Goal: Task Accomplishment & Management: Manage account settings

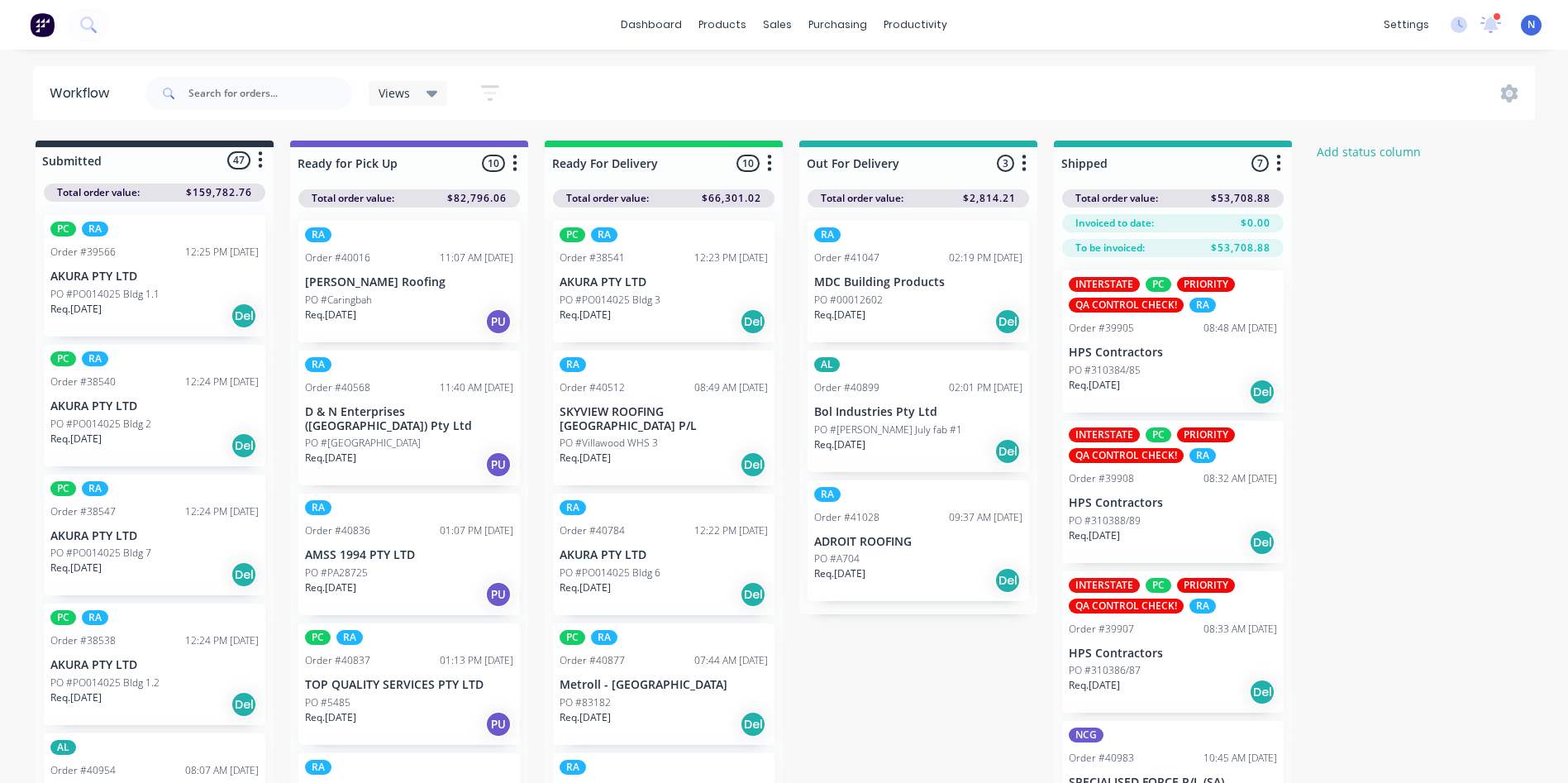
scroll to position [1567, 0]
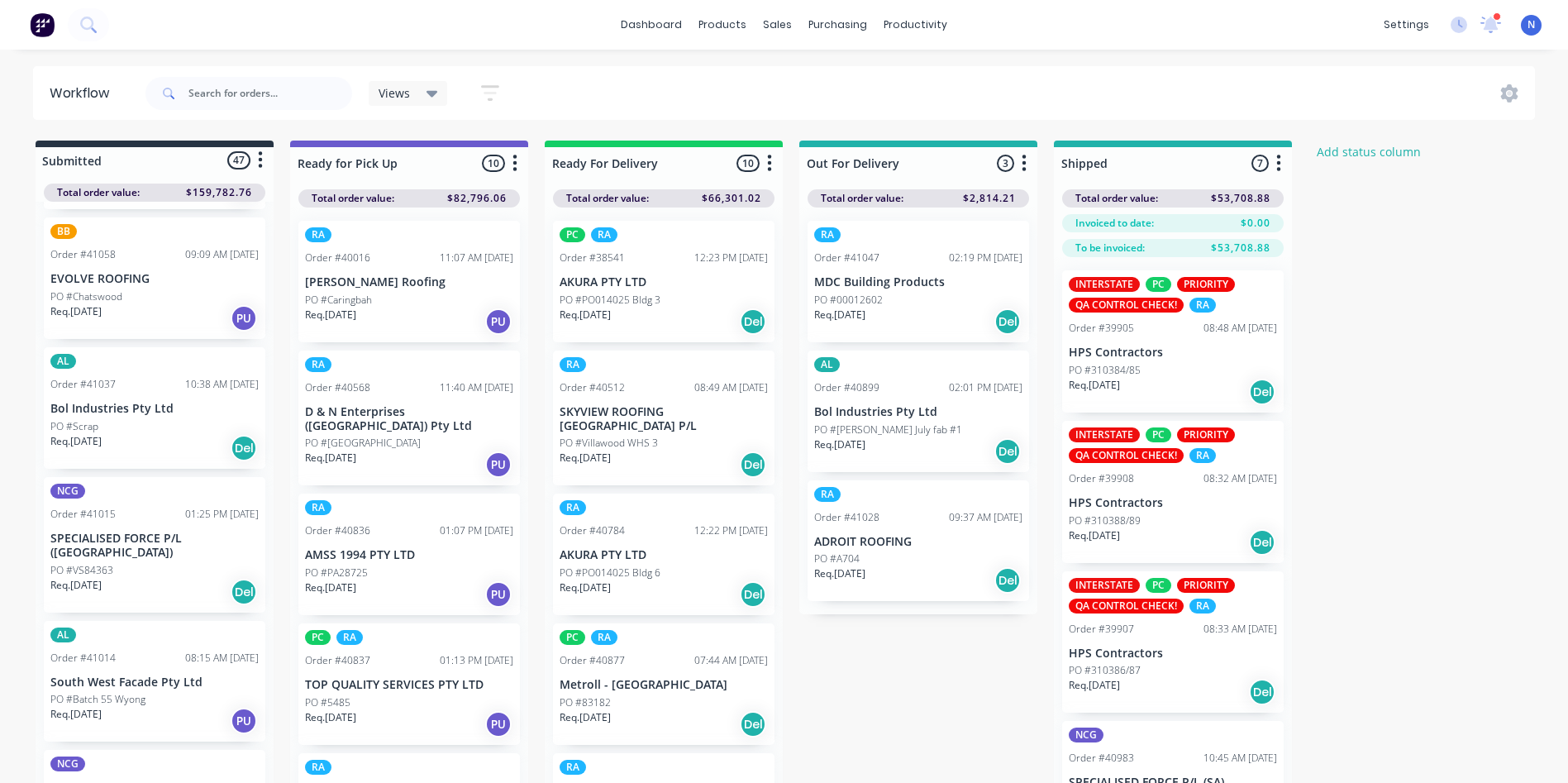
click at [143, 563] on div "PO #VS84363" at bounding box center [155, 571] width 208 height 15
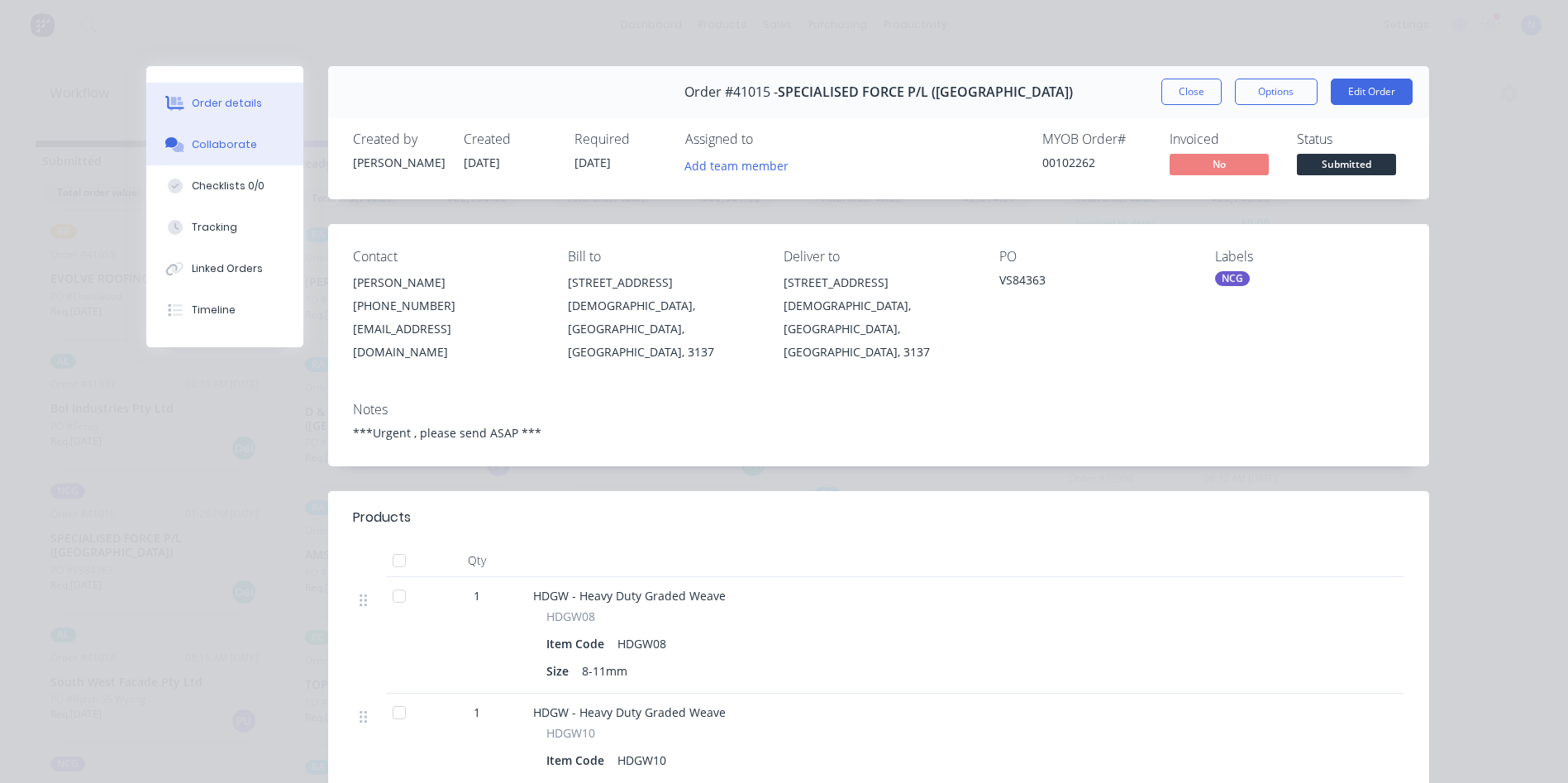
click at [251, 150] on button "Collaborate" at bounding box center [225, 145] width 157 height 41
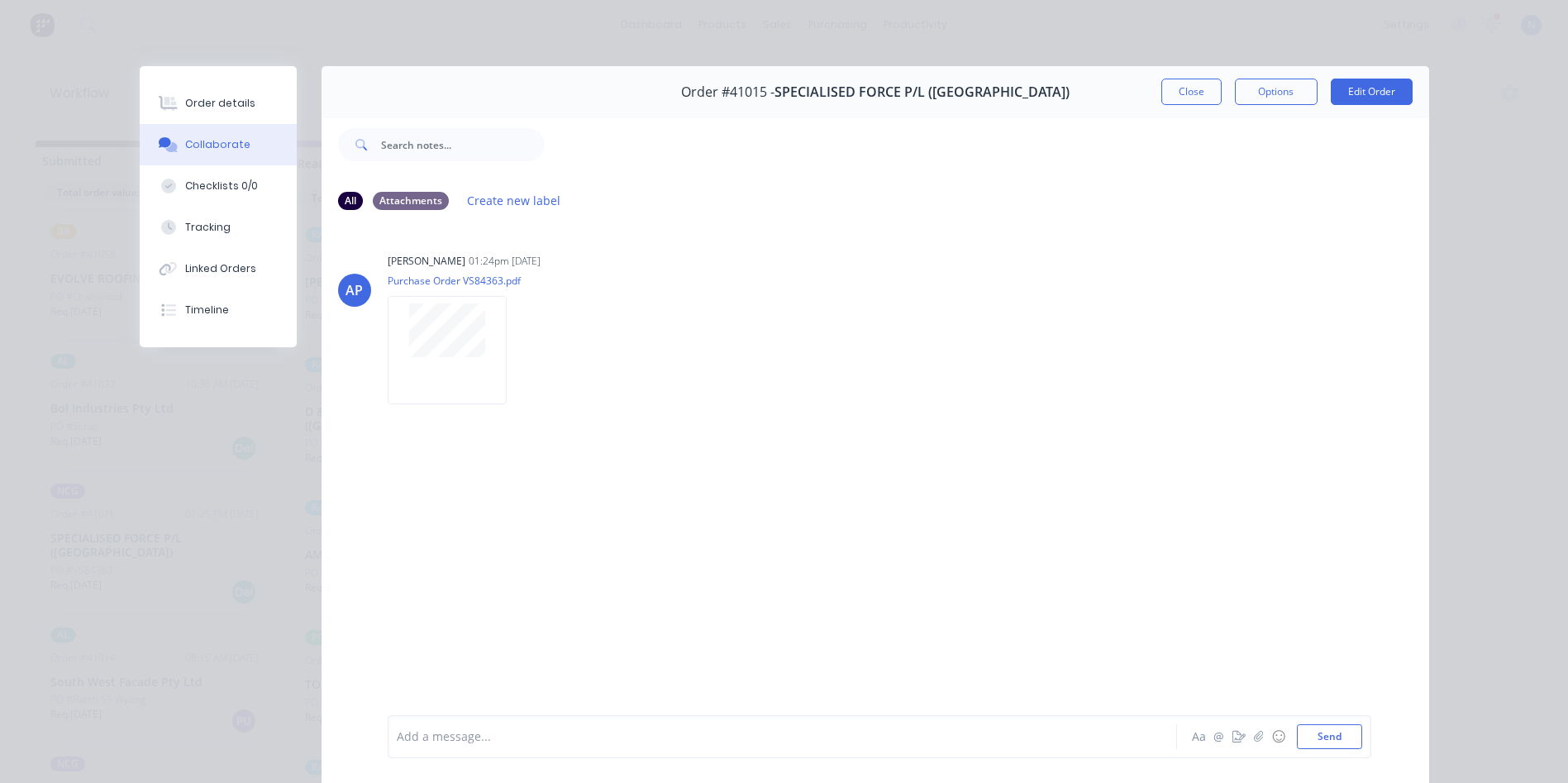
click at [1200, 92] on button "Close" at bounding box center [1191, 92] width 60 height 26
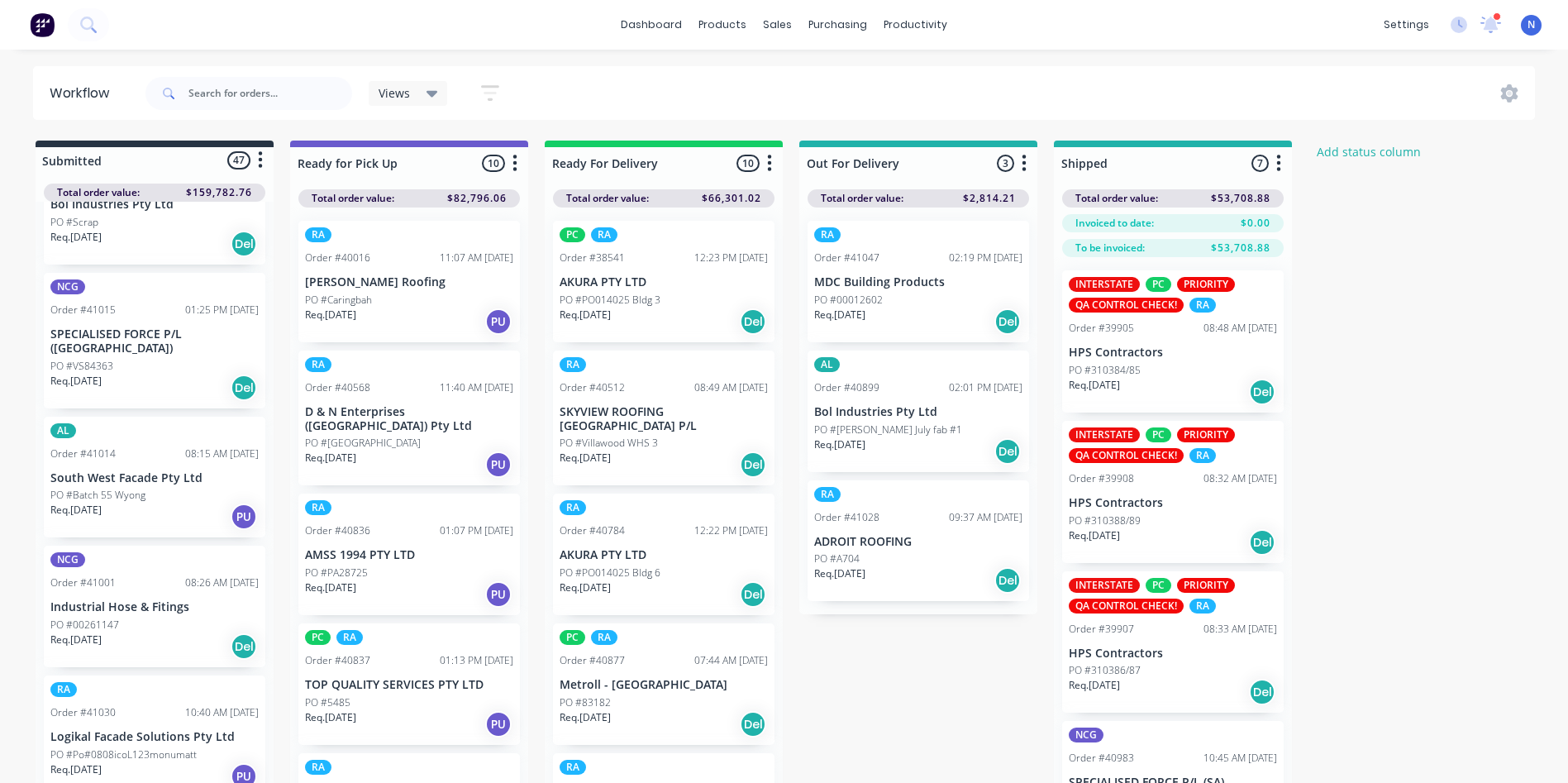
scroll to position [1897, 0]
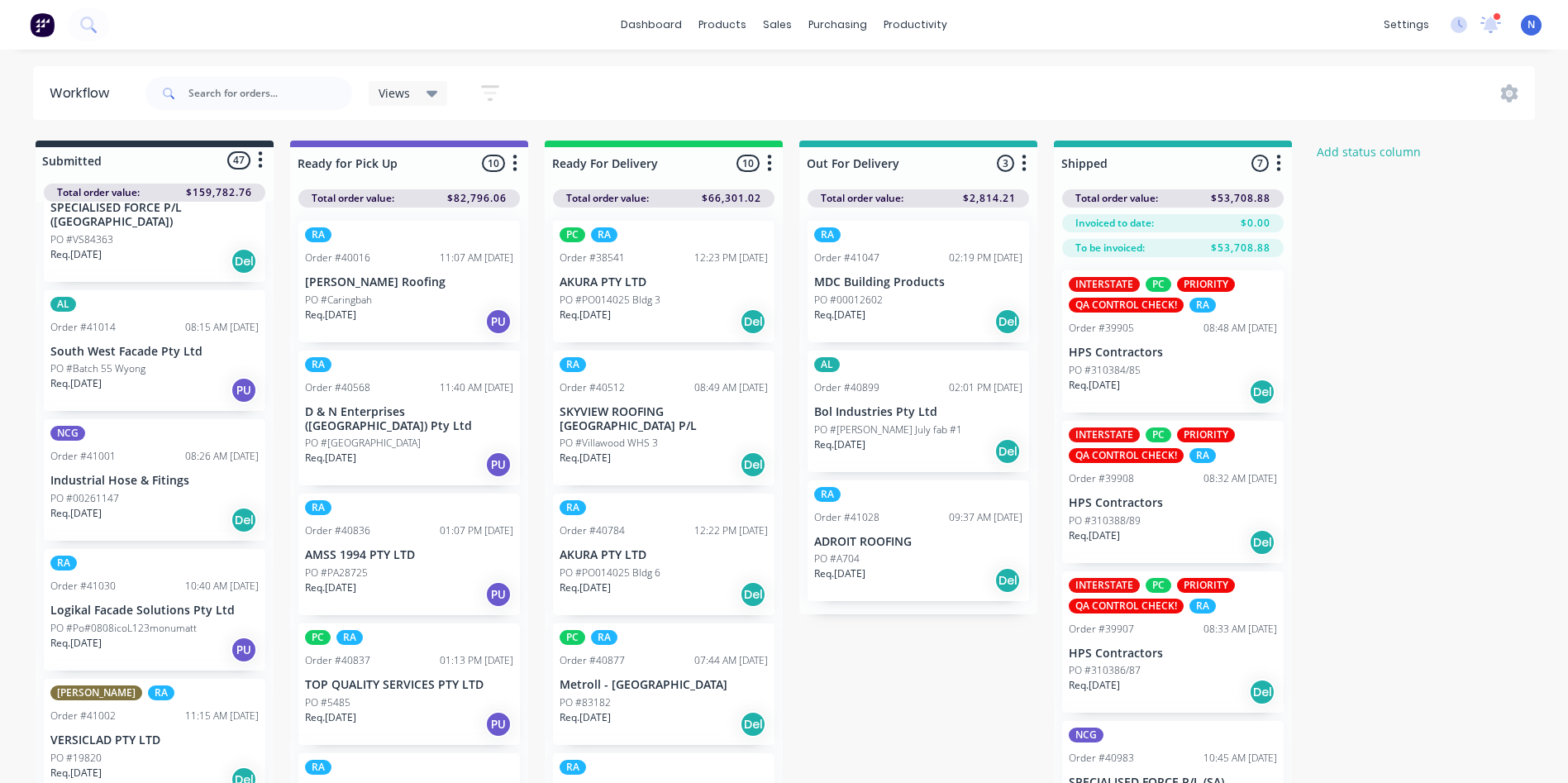
click at [107, 491] on p "PO #00261147" at bounding box center [84, 499] width 69 height 15
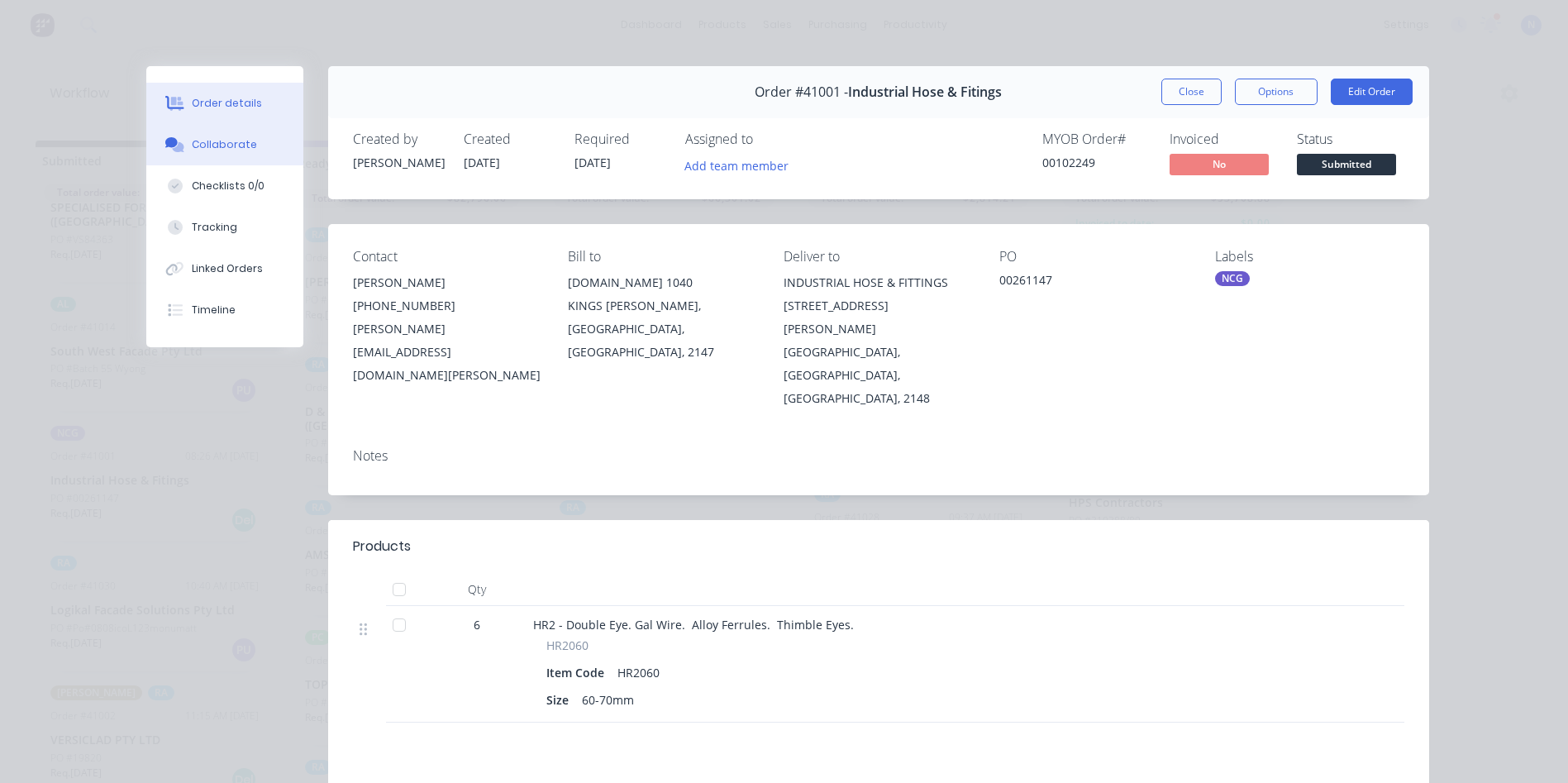
click at [192, 138] on div "Collaborate" at bounding box center [224, 145] width 65 height 15
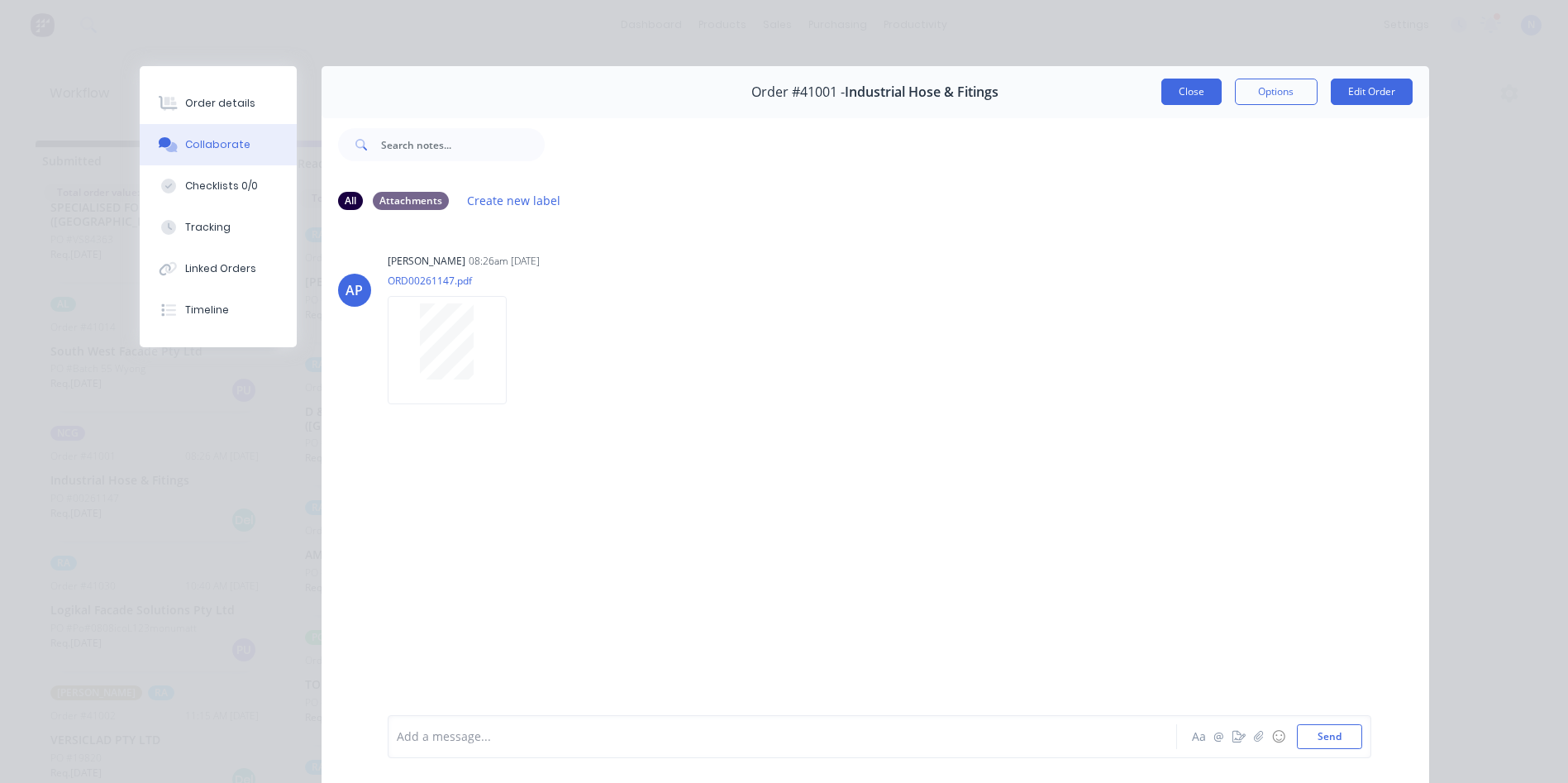
click at [1188, 96] on button "Close" at bounding box center [1191, 92] width 60 height 26
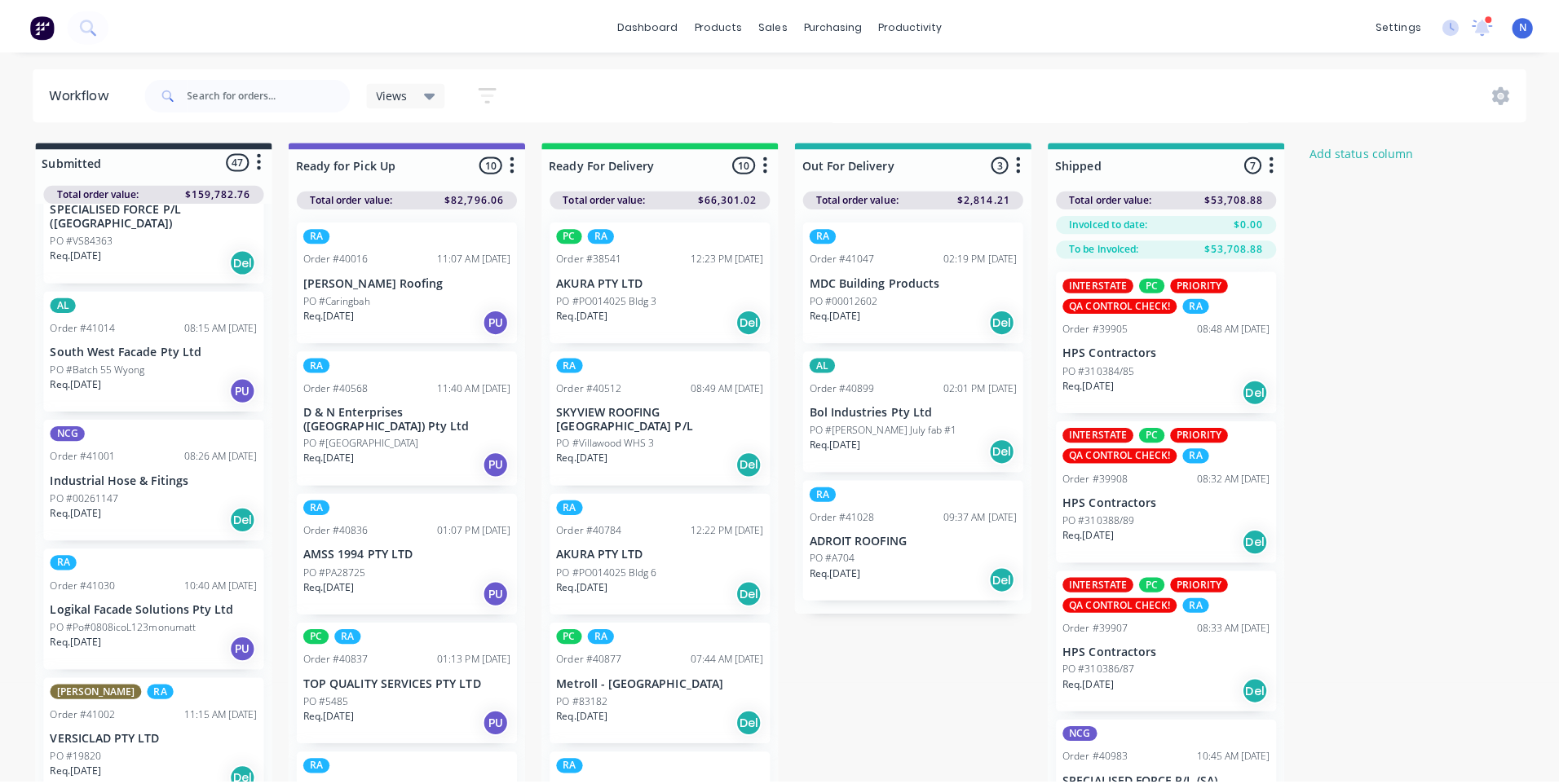
scroll to position [522, 0]
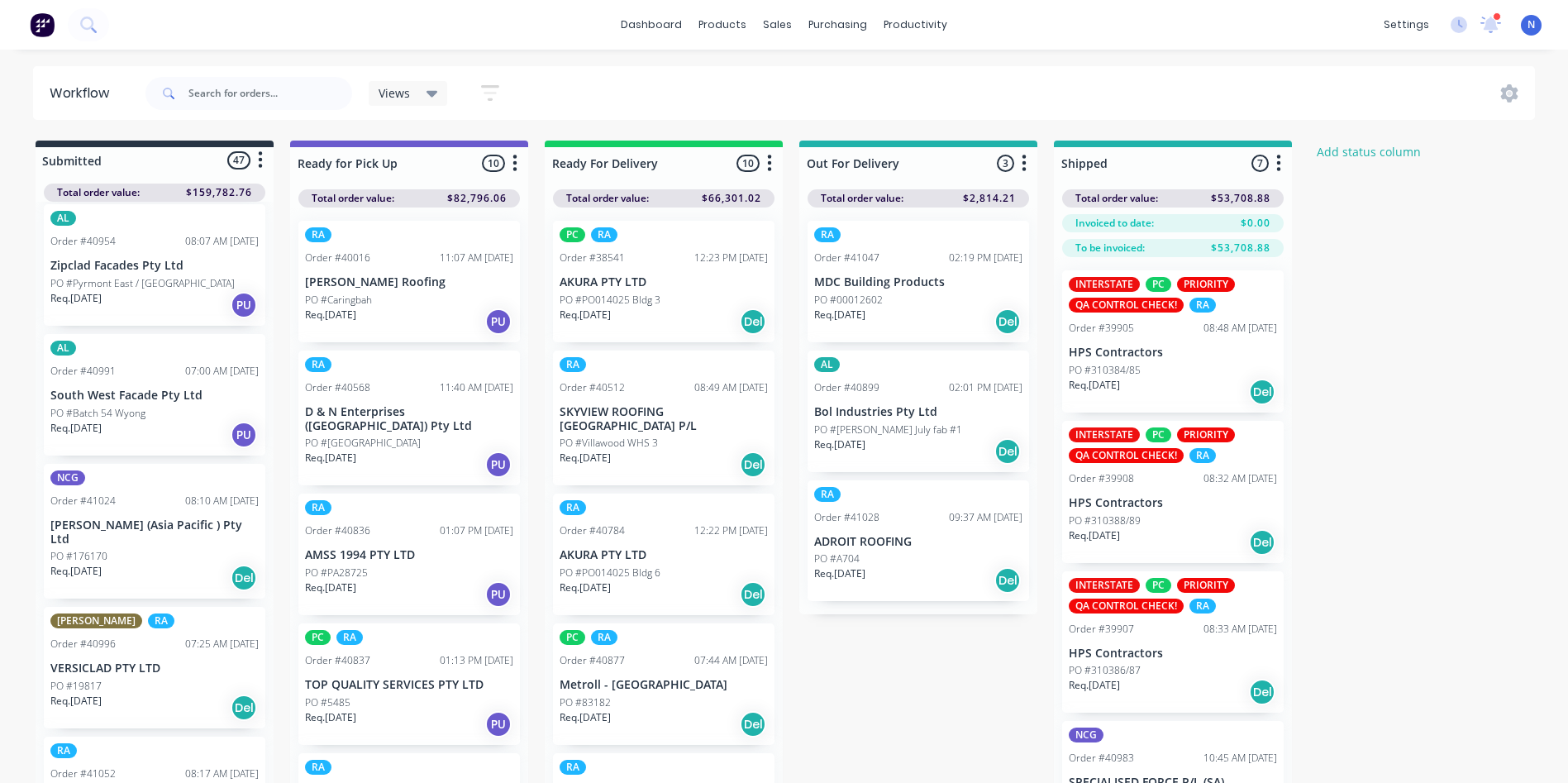
click at [82, 549] on p "PO #176170" at bounding box center [79, 556] width 57 height 15
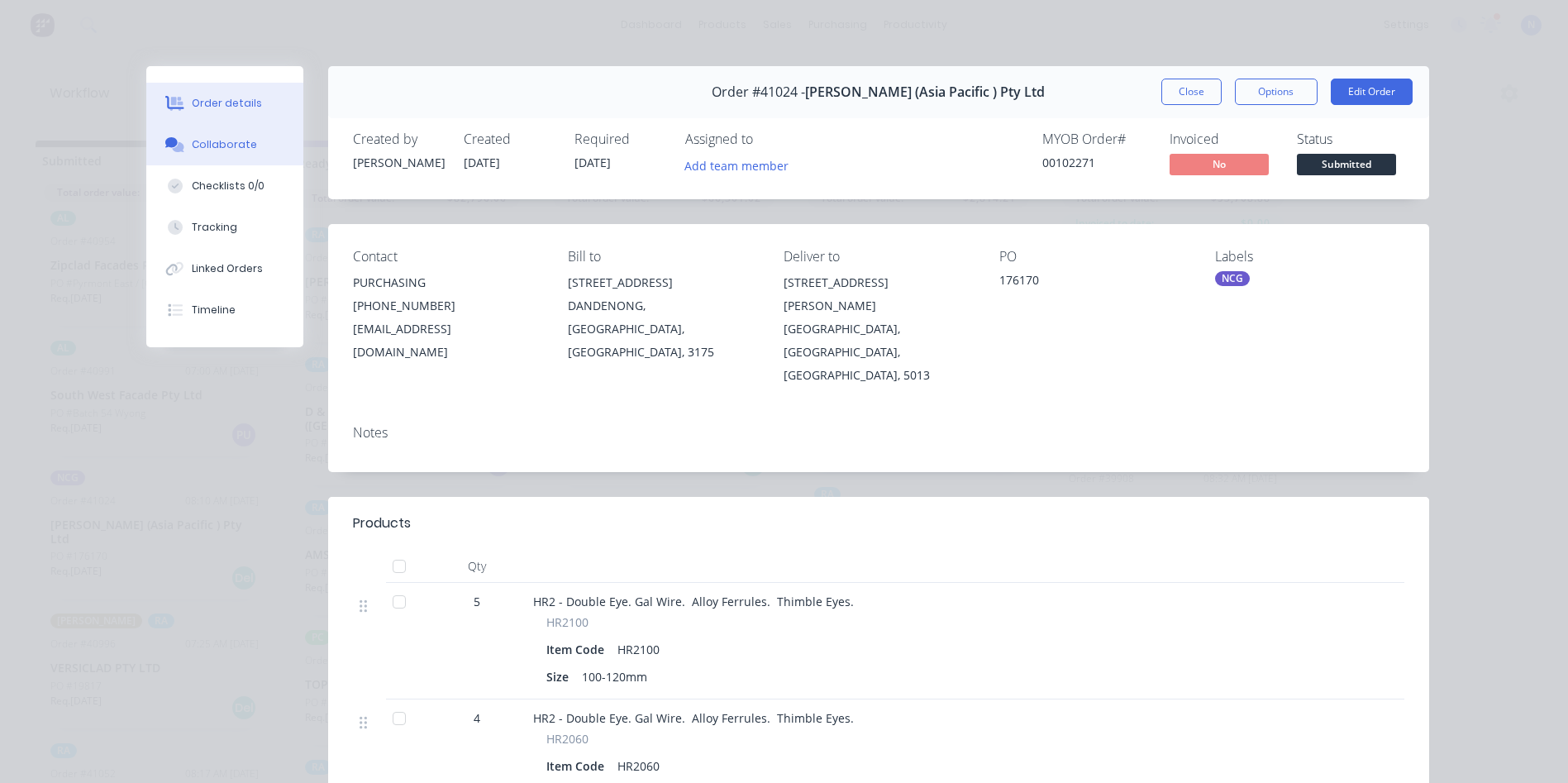
click at [203, 147] on div "Collaborate" at bounding box center [224, 145] width 65 height 15
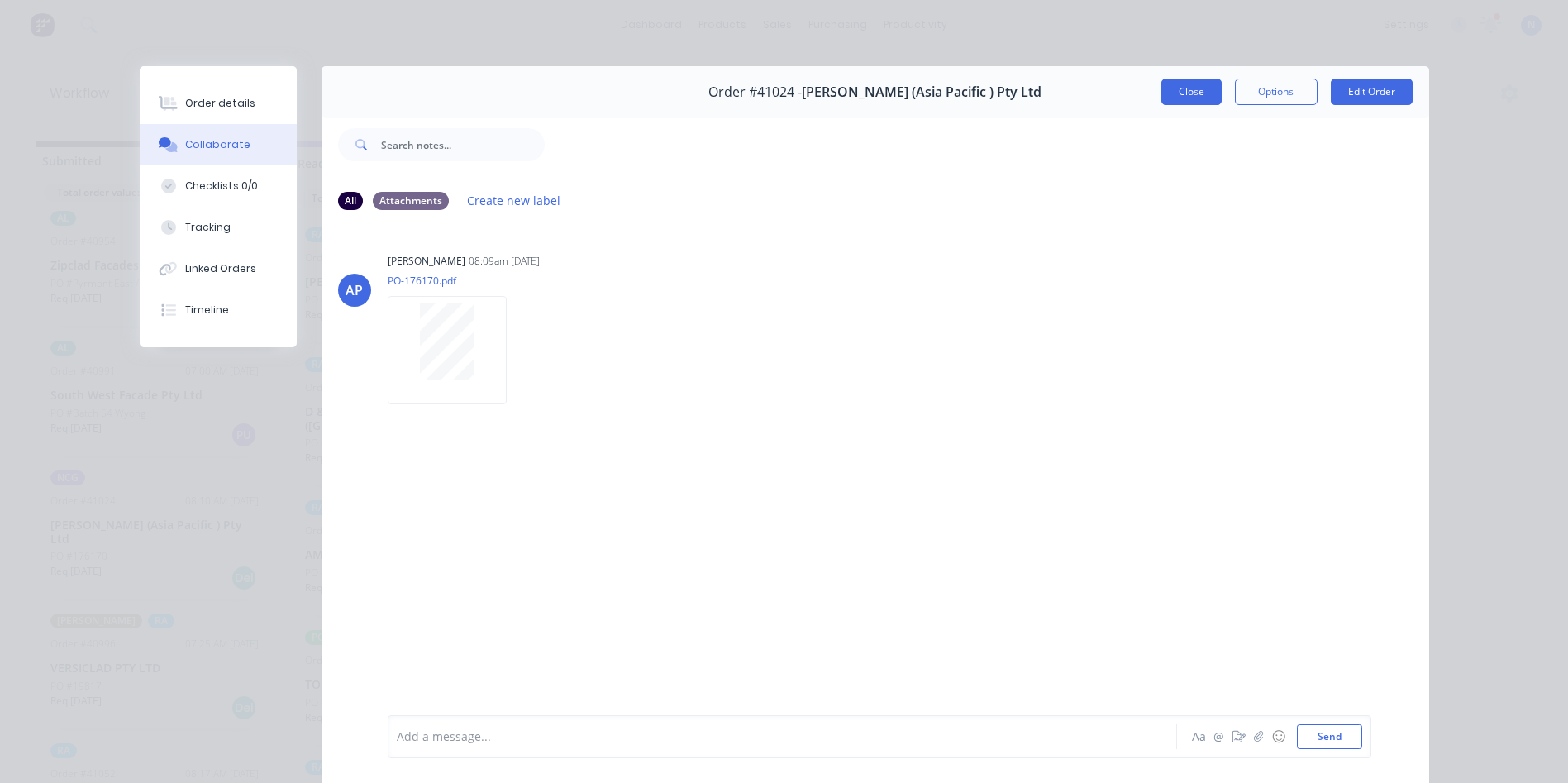
click at [1187, 89] on button "Close" at bounding box center [1191, 92] width 60 height 26
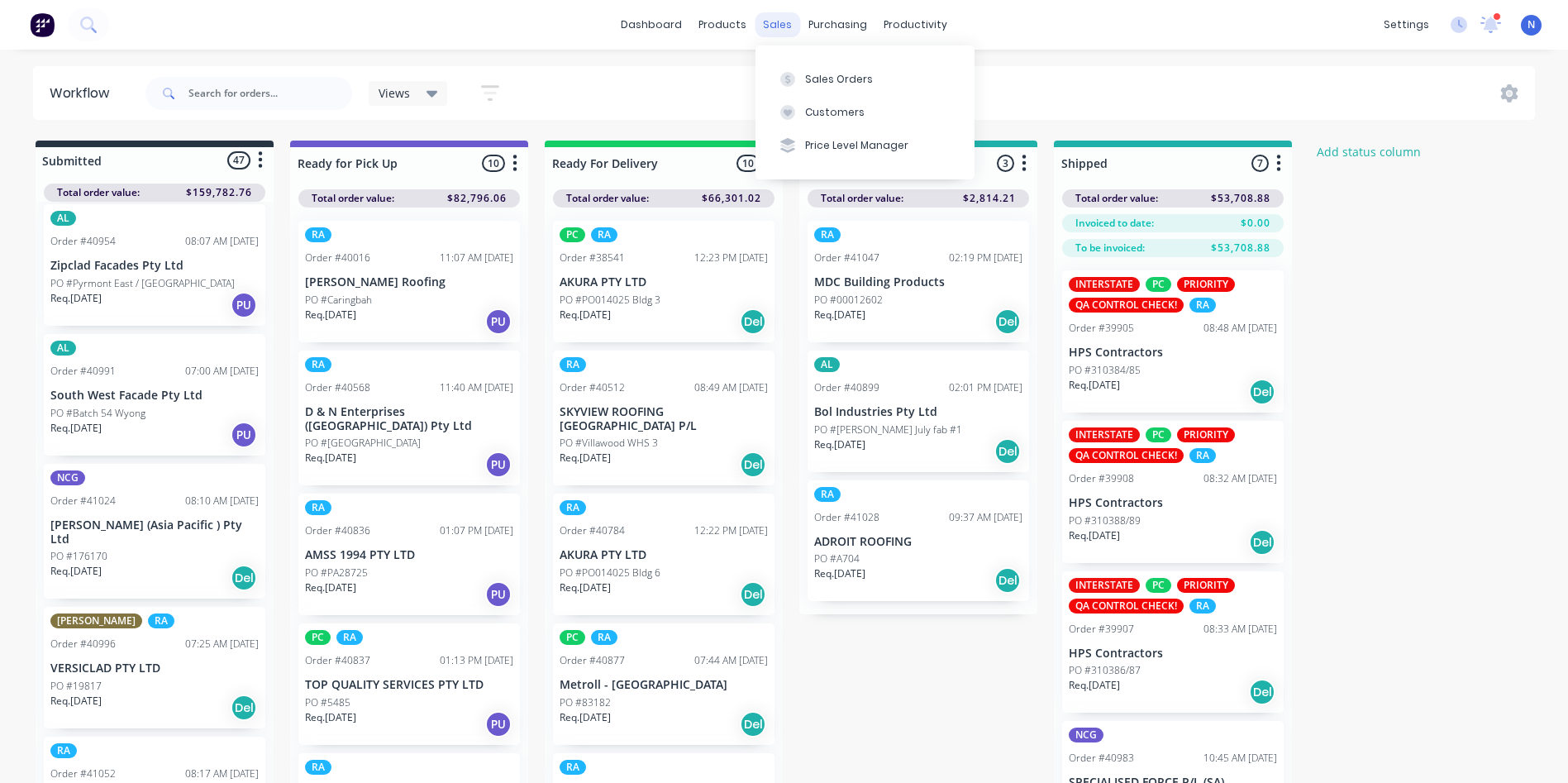
click at [773, 19] on div "sales" at bounding box center [777, 25] width 45 height 25
click at [824, 79] on div "Sales Orders" at bounding box center [839, 79] width 68 height 15
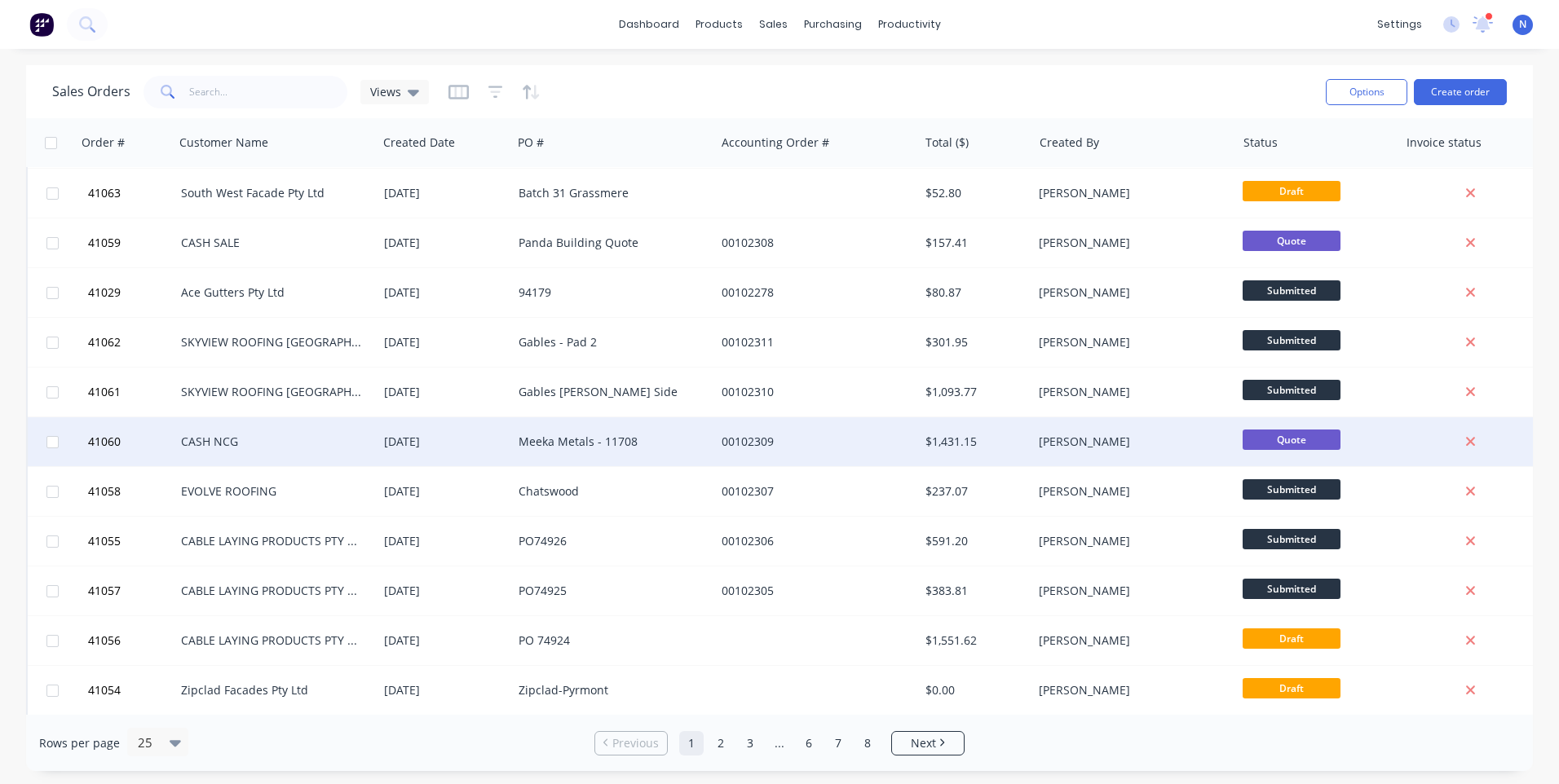
scroll to position [326, 0]
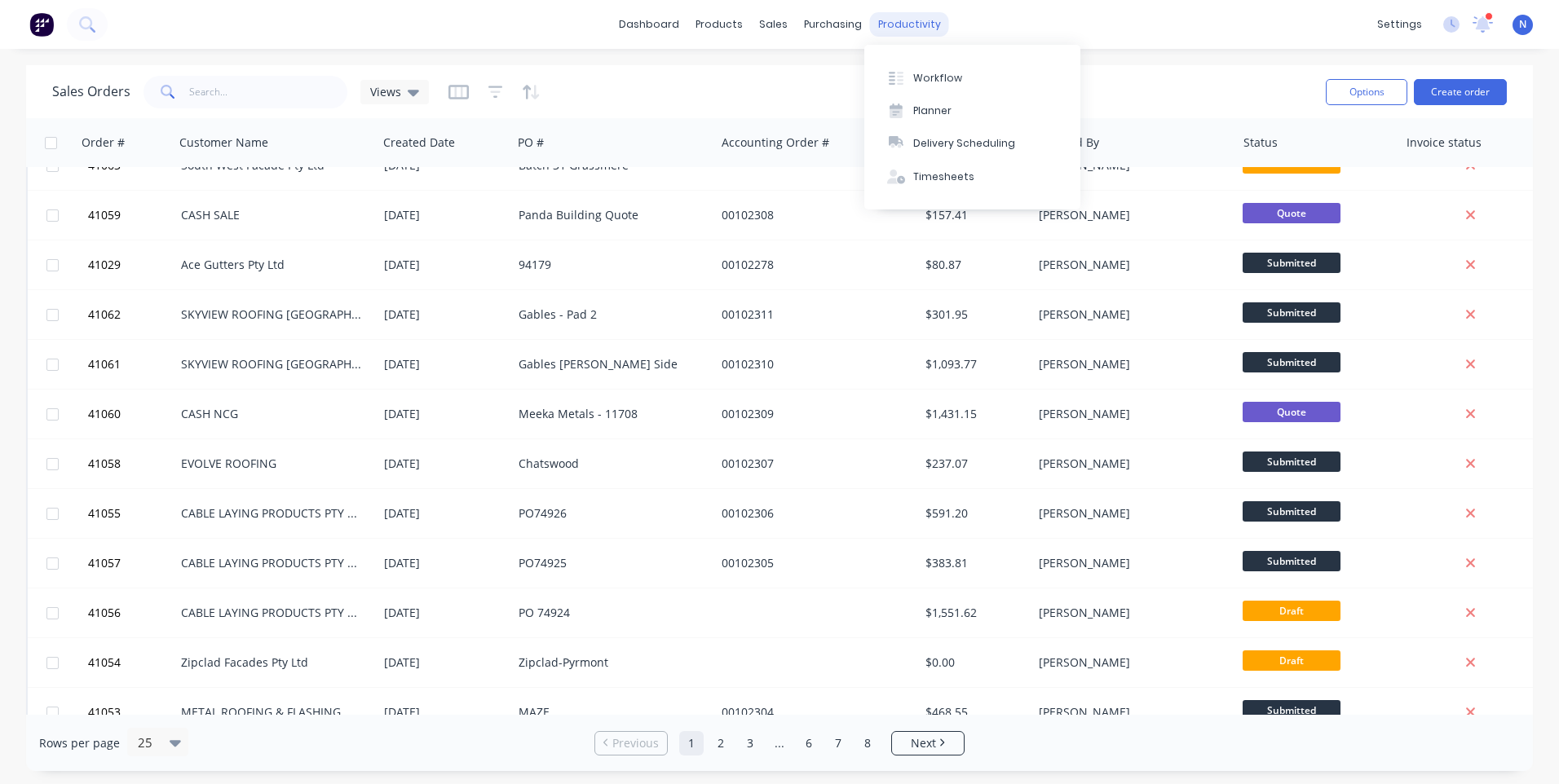
click at [898, 18] on div "productivity" at bounding box center [909, 24] width 79 height 24
click at [923, 82] on div "Workflow" at bounding box center [938, 78] width 49 height 15
